Goal: Browse casually: Explore the website without a specific task or goal

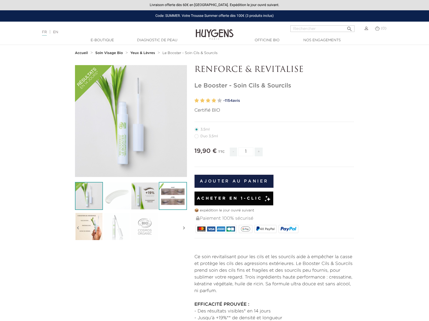
click at [180, 198] on img at bounding box center [173, 196] width 28 height 28
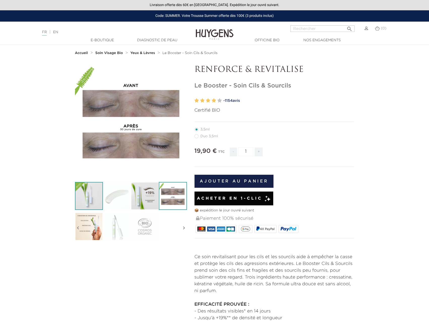
click at [93, 204] on img at bounding box center [89, 196] width 28 height 28
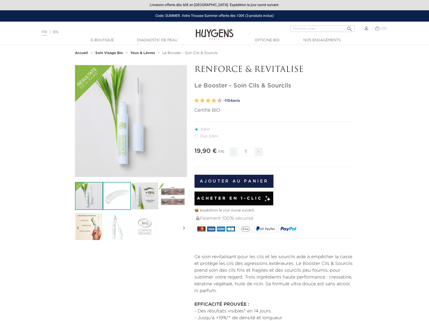
drag, startPoint x: 127, startPoint y: 198, endPoint x: 130, endPoint y: 197, distance: 2.8
click at [127, 198] on img at bounding box center [117, 196] width 28 height 28
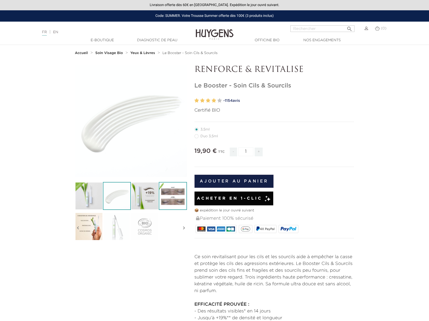
click at [162, 198] on img at bounding box center [173, 196] width 28 height 28
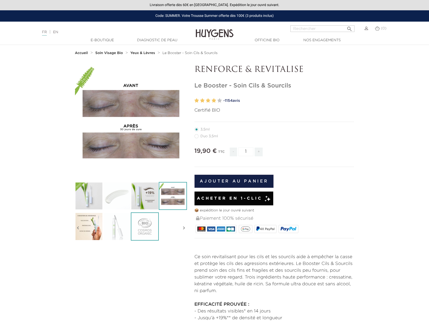
drag, startPoint x: 186, startPoint y: 198, endPoint x: 139, endPoint y: 229, distance: 55.9
click at [186, 199] on img at bounding box center [173, 196] width 28 height 28
click at [110, 223] on img at bounding box center [117, 226] width 28 height 28
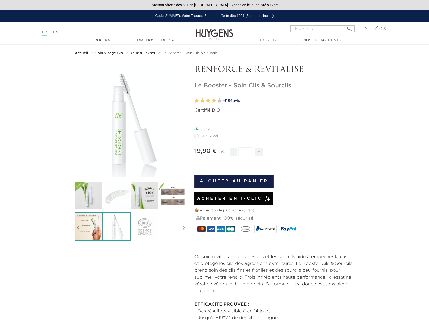
click at [83, 222] on img at bounding box center [89, 226] width 28 height 28
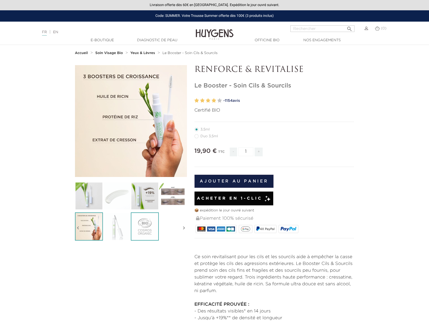
click at [143, 225] on img at bounding box center [145, 226] width 28 height 28
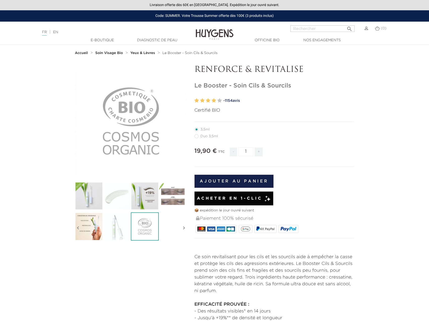
click at [214, 31] on img at bounding box center [215, 30] width 38 height 19
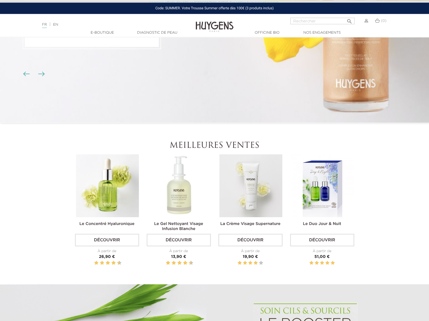
scroll to position [154, 0]
